Goal: Contribute content

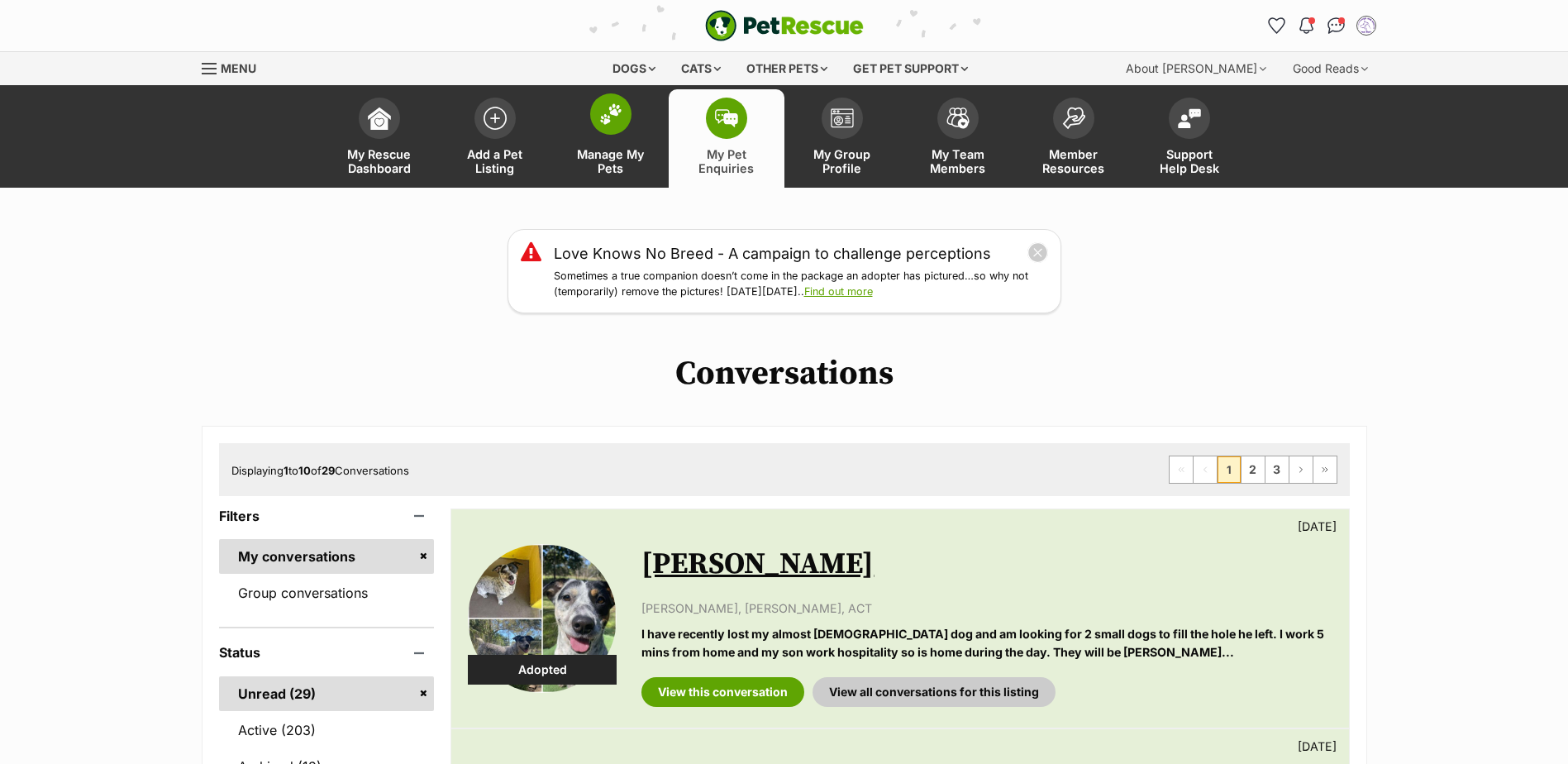
click at [611, 115] on img at bounding box center [611, 114] width 23 height 21
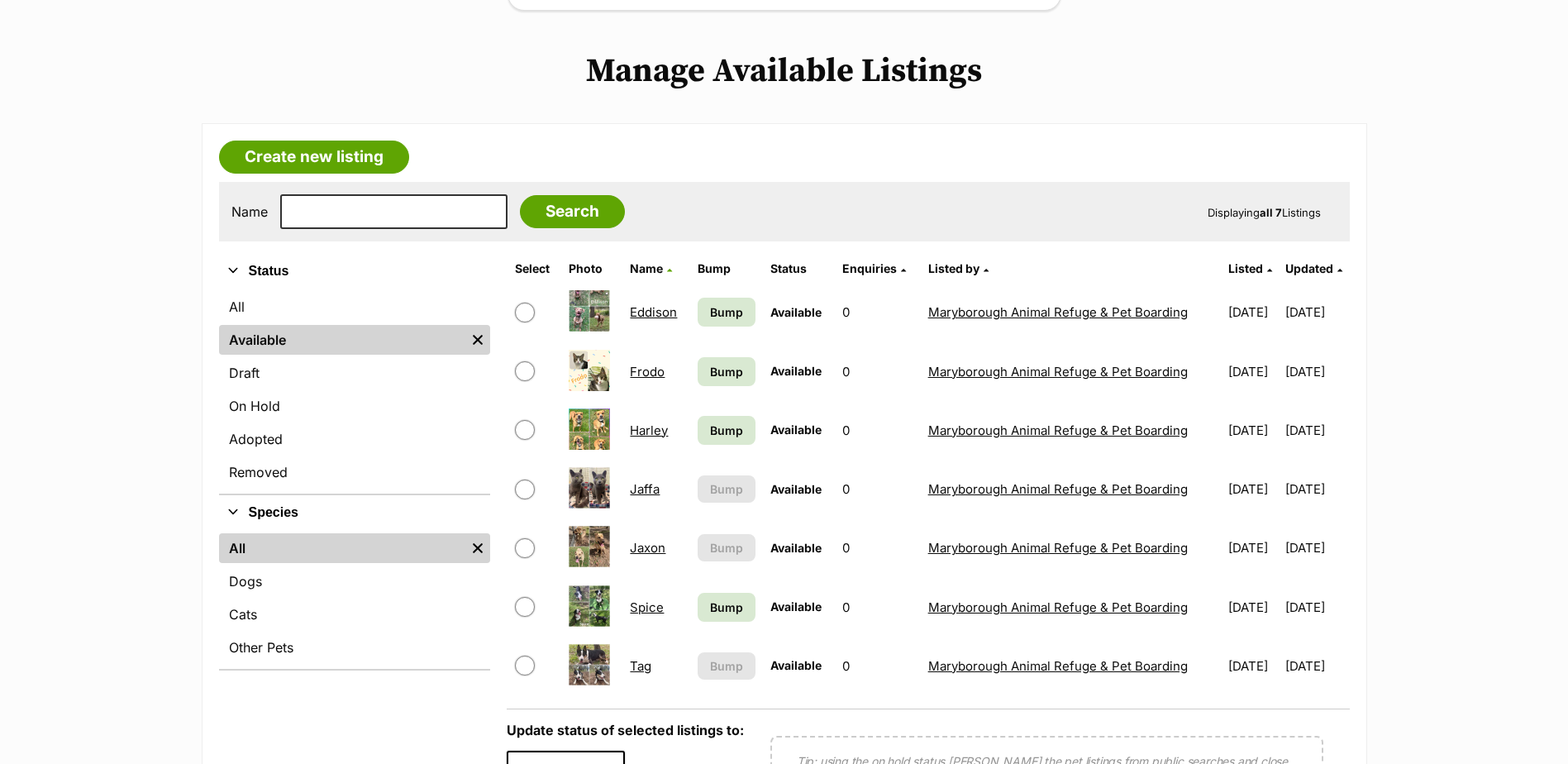
click at [631, 659] on link "Tag" at bounding box center [641, 667] width 21 height 15
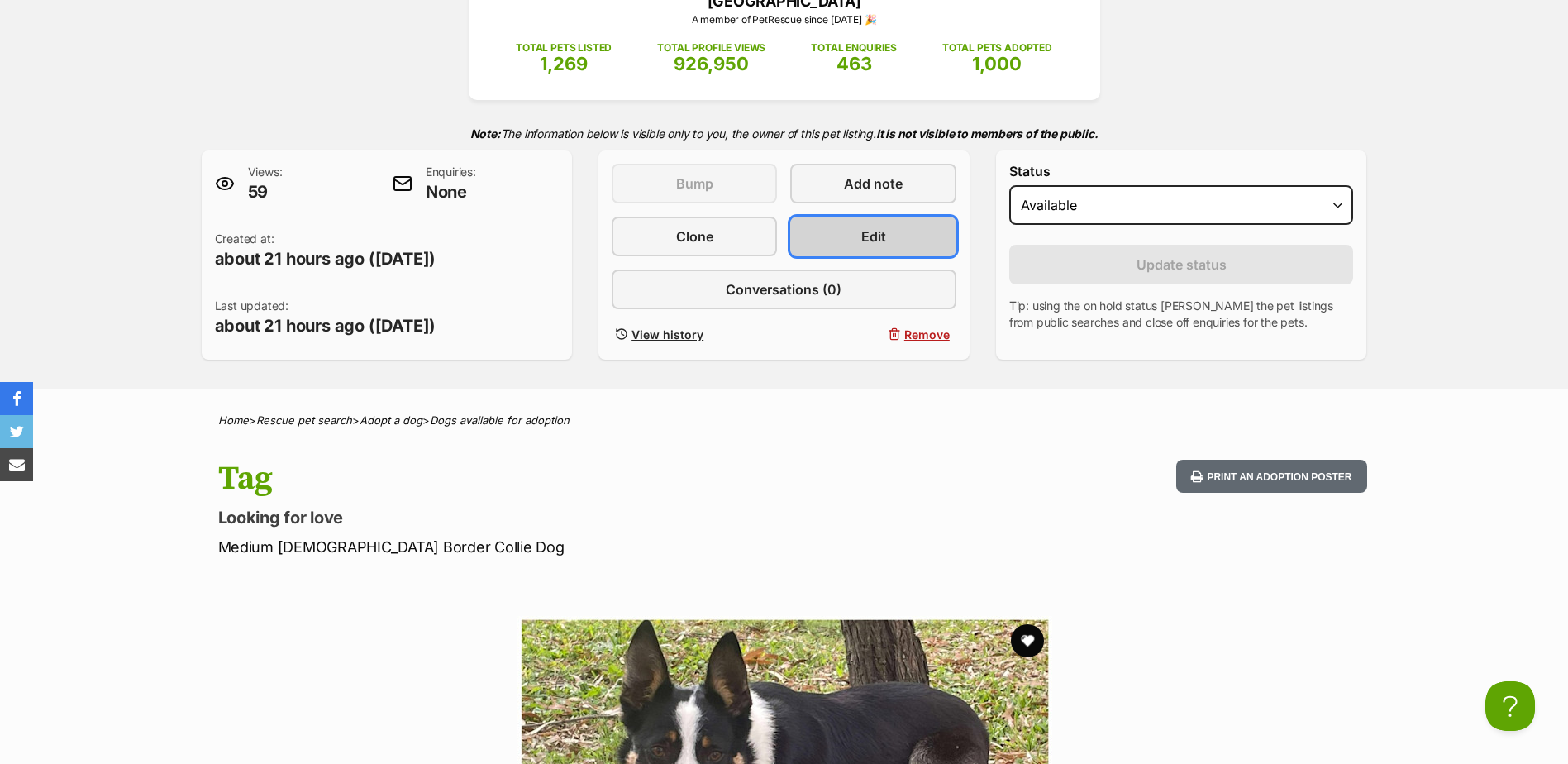
click at [876, 228] on span "Edit" at bounding box center [874, 236] width 25 height 20
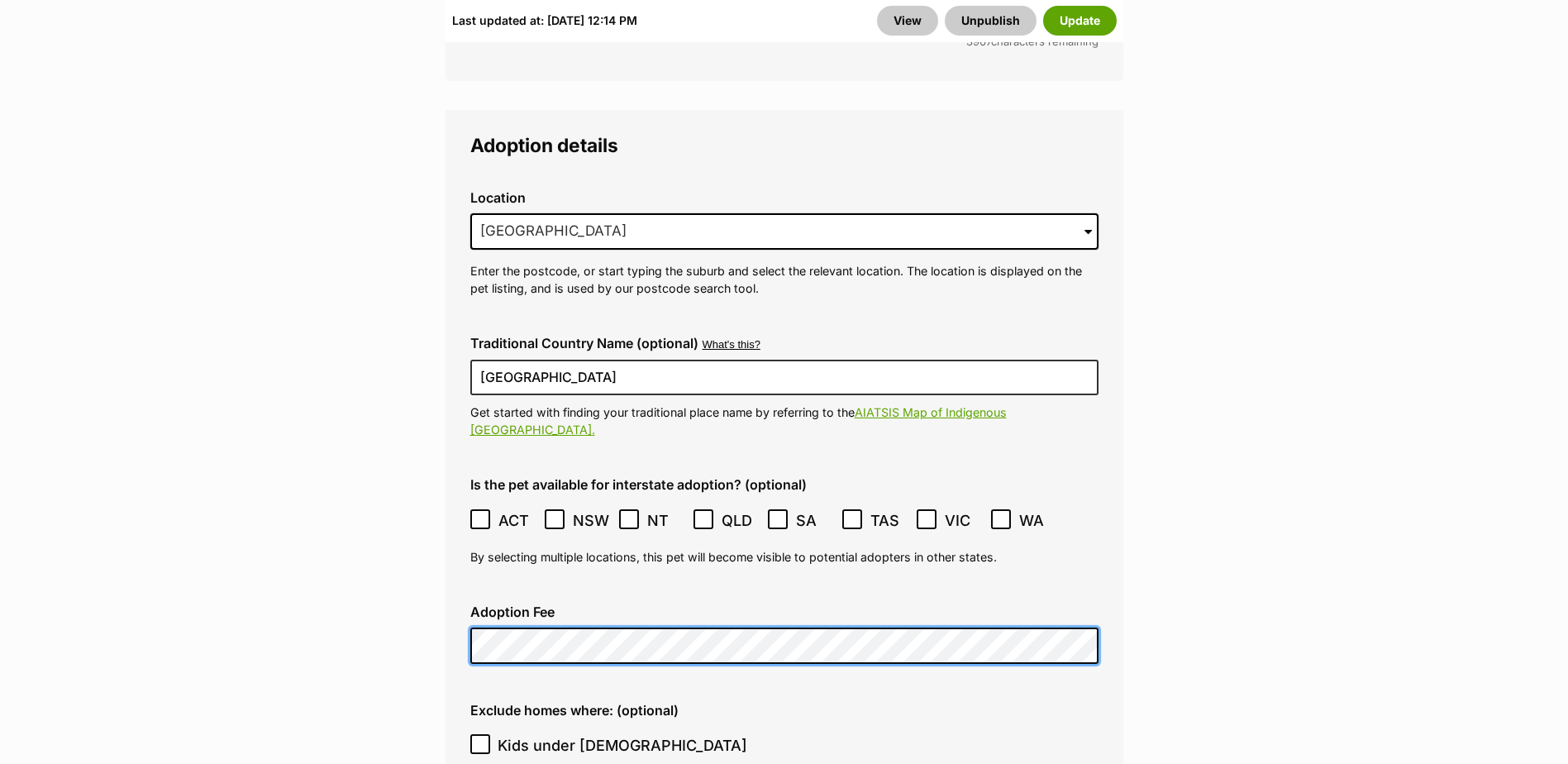
scroll to position [4186, 0]
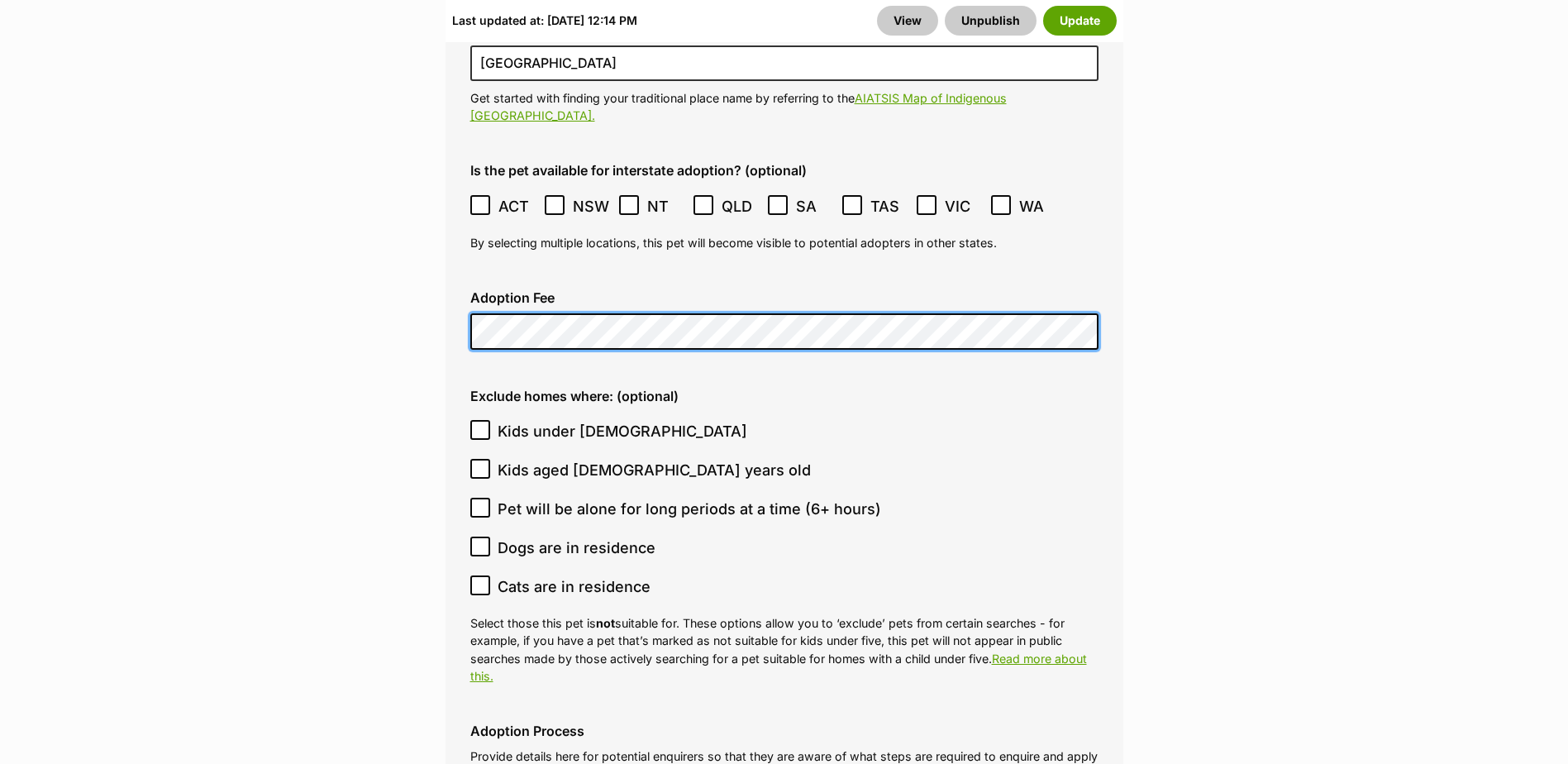
scroll to position [4509, 0]
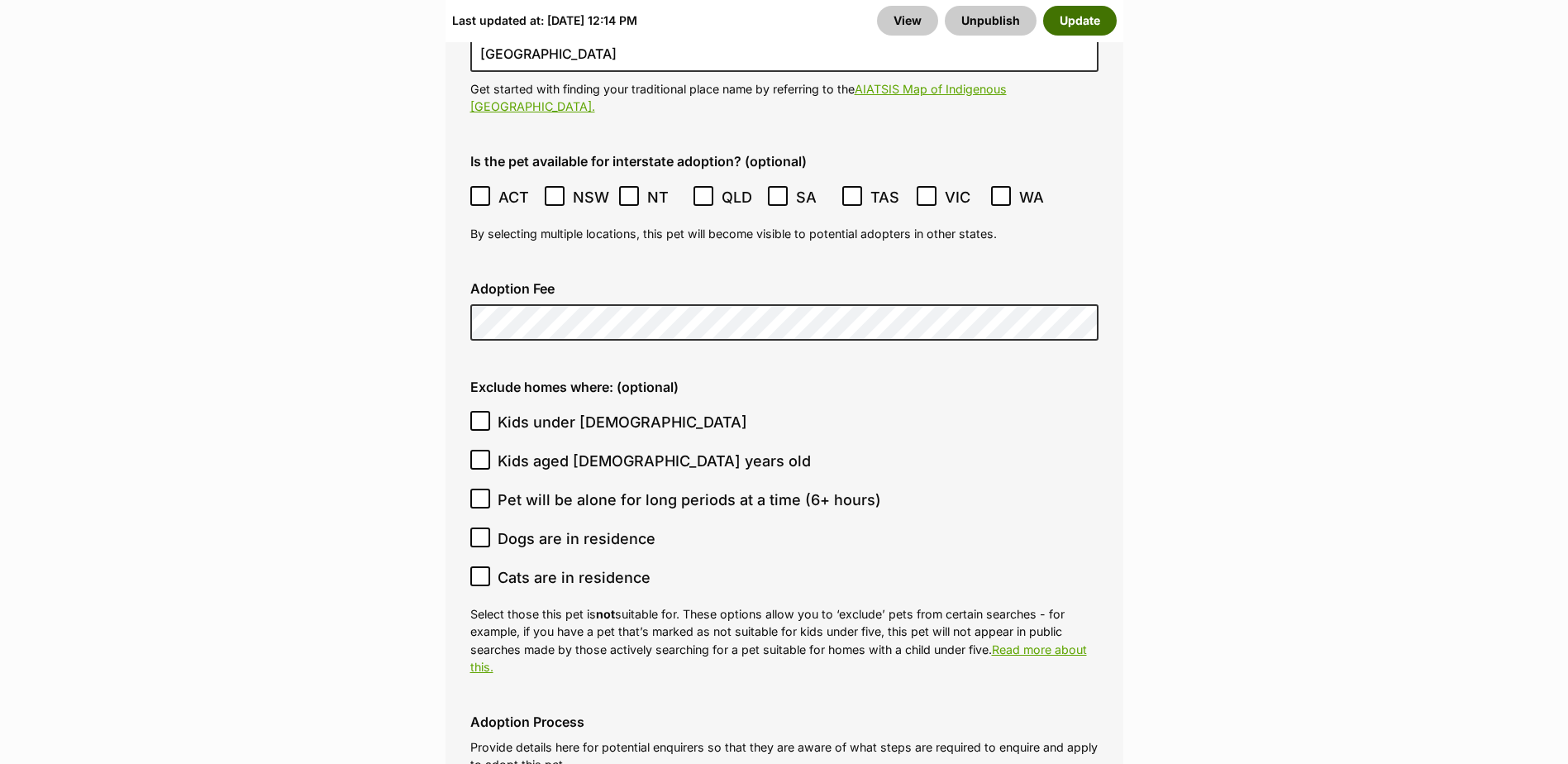
click at [1097, 14] on button "Update" at bounding box center [1080, 21] width 73 height 30
